Goal: Navigation & Orientation: Find specific page/section

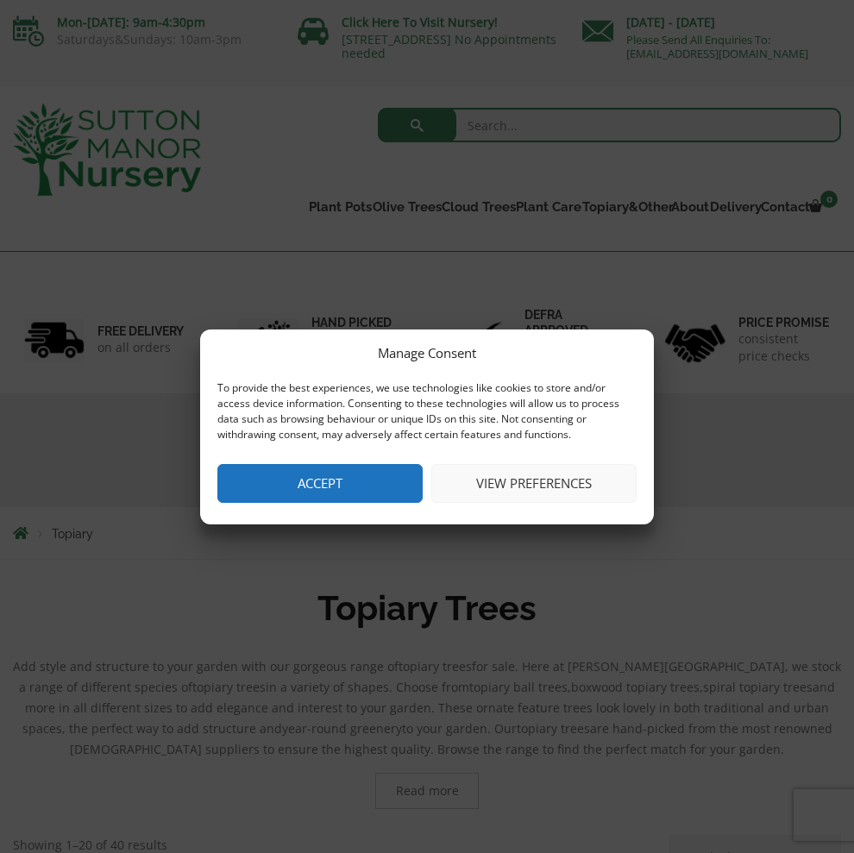
click at [567, 483] on button "View preferences" at bounding box center [533, 483] width 205 height 39
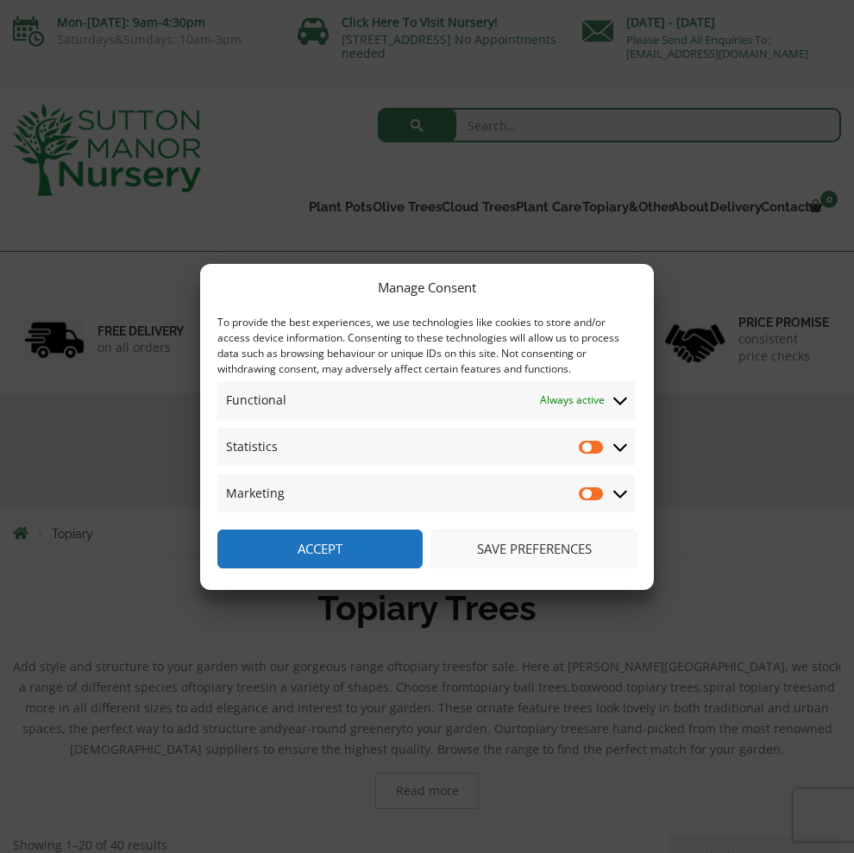
click at [621, 447] on icon at bounding box center [620, 447] width 14 height 16
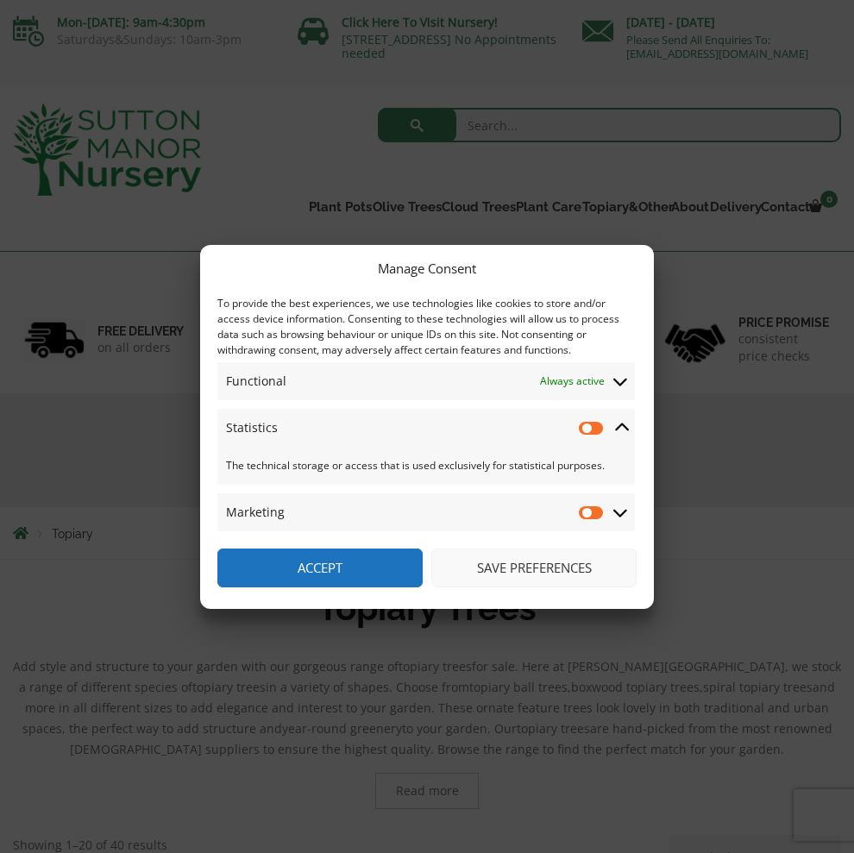
click at [623, 518] on icon at bounding box center [620, 513] width 14 height 16
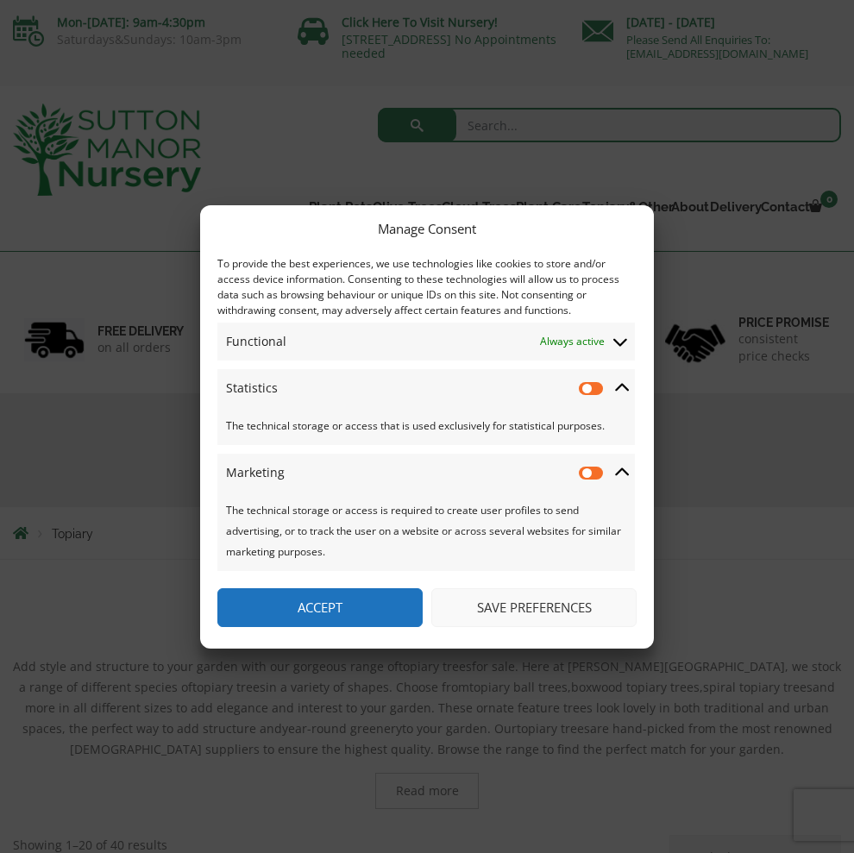
click at [536, 610] on button "Save preferences" at bounding box center [533, 607] width 205 height 39
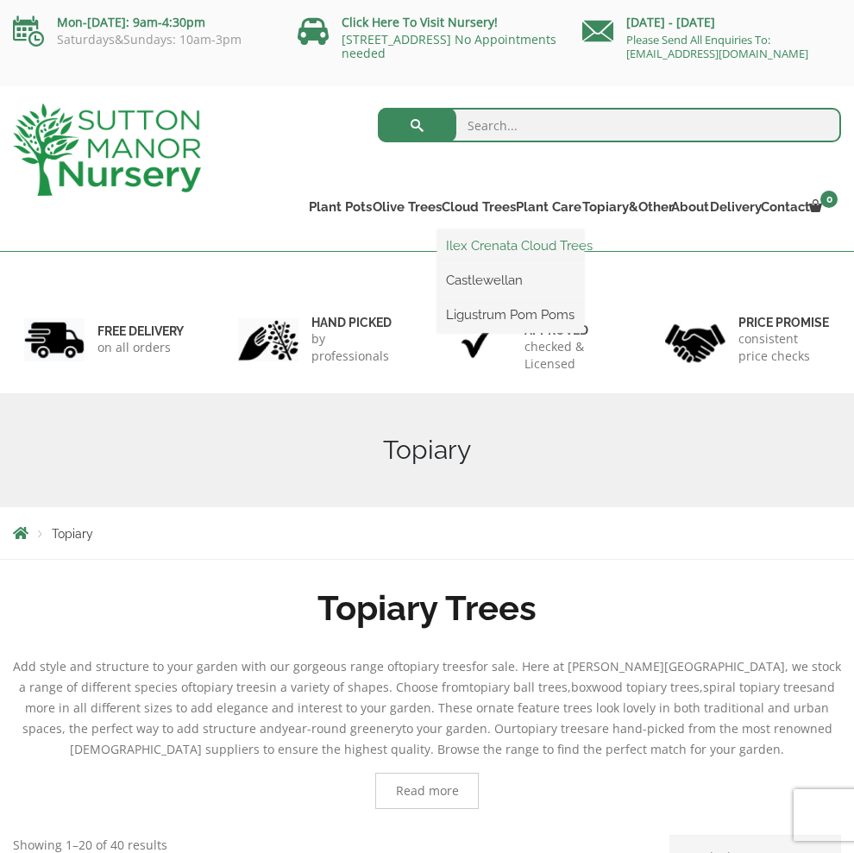
click at [437, 244] on link "Ilex Crenata Cloud Trees" at bounding box center [510, 246] width 147 height 26
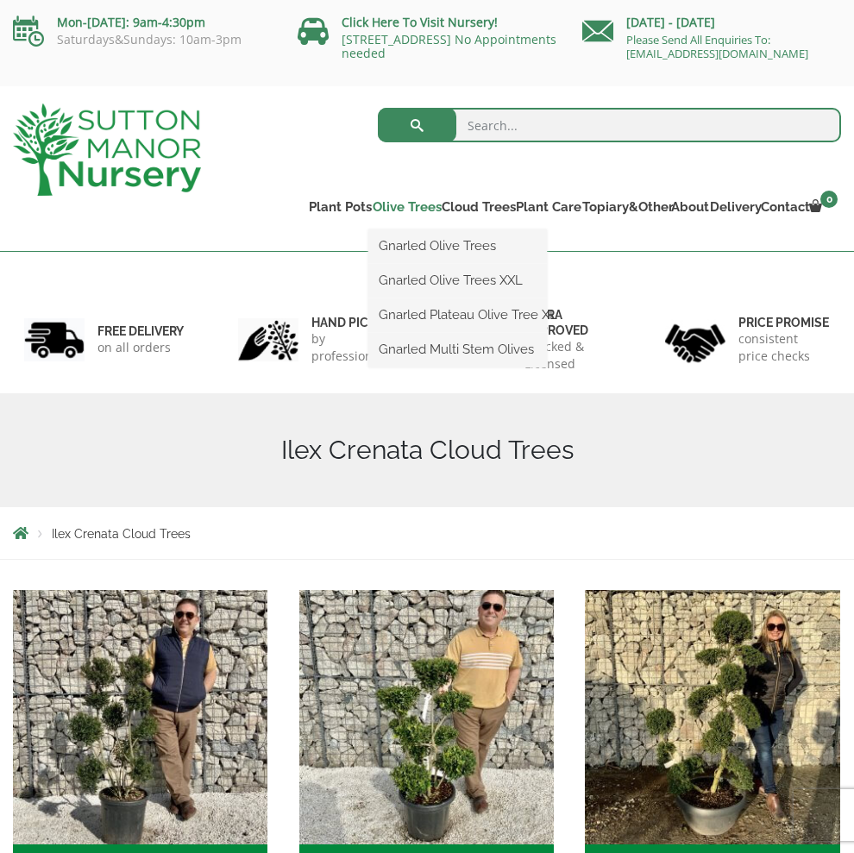
click at [368, 205] on link "Olive Trees" at bounding box center [402, 207] width 69 height 24
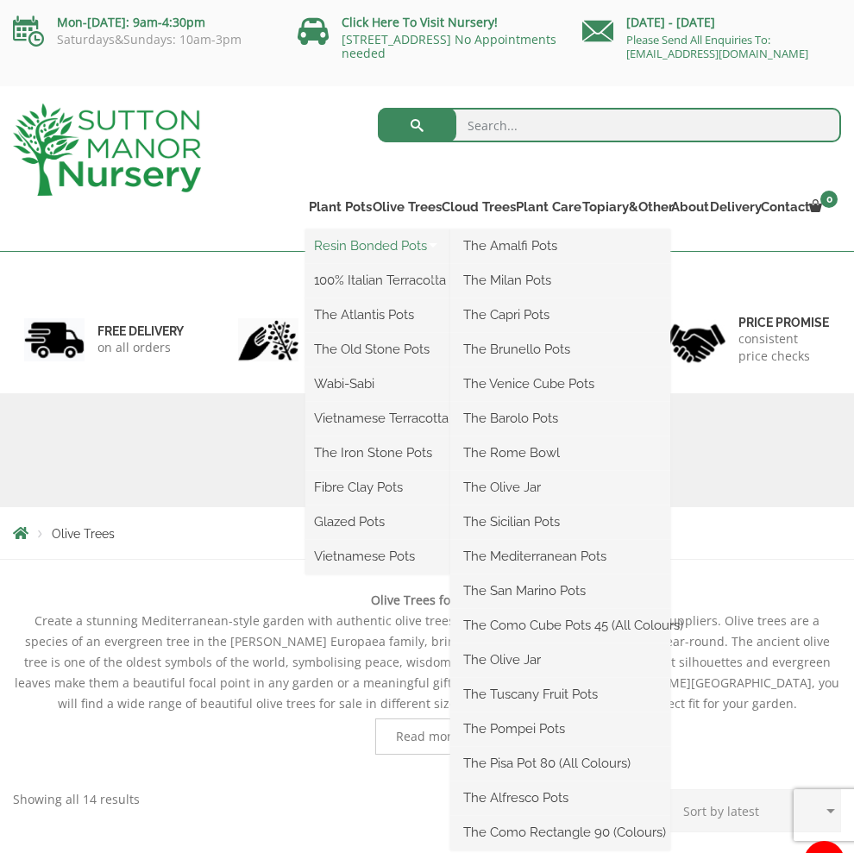
click at [305, 244] on link "Resin Bonded Pots" at bounding box center [377, 246] width 145 height 26
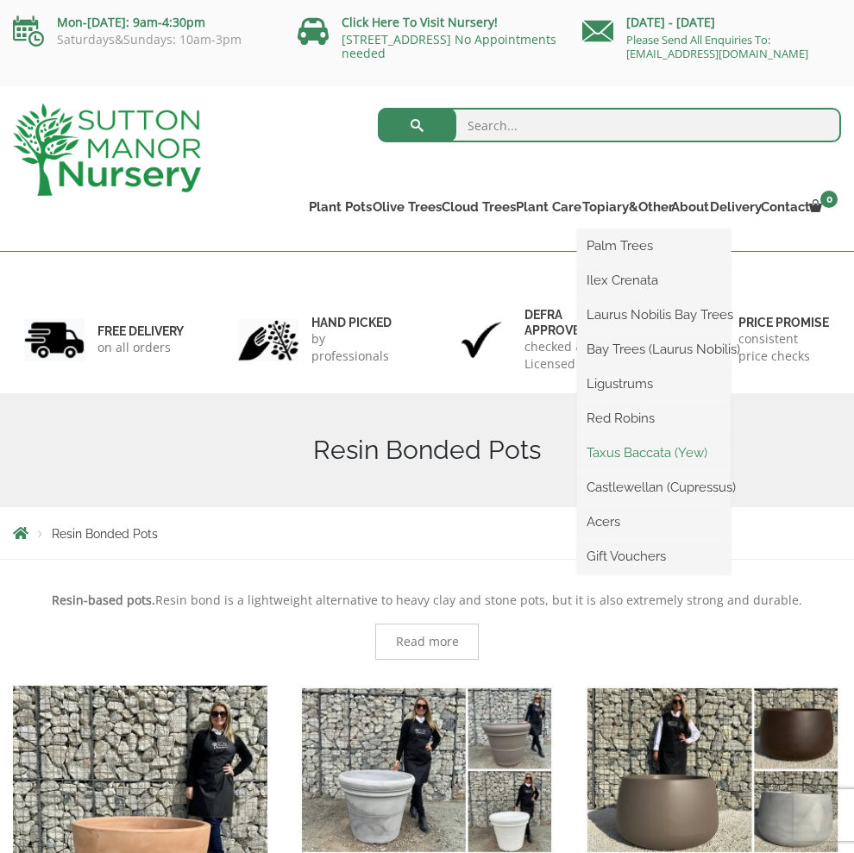
click at [593, 455] on link "Taxus Baccata (Yew)" at bounding box center [654, 453] width 154 height 26
